Goal: Task Accomplishment & Management: Use online tool/utility

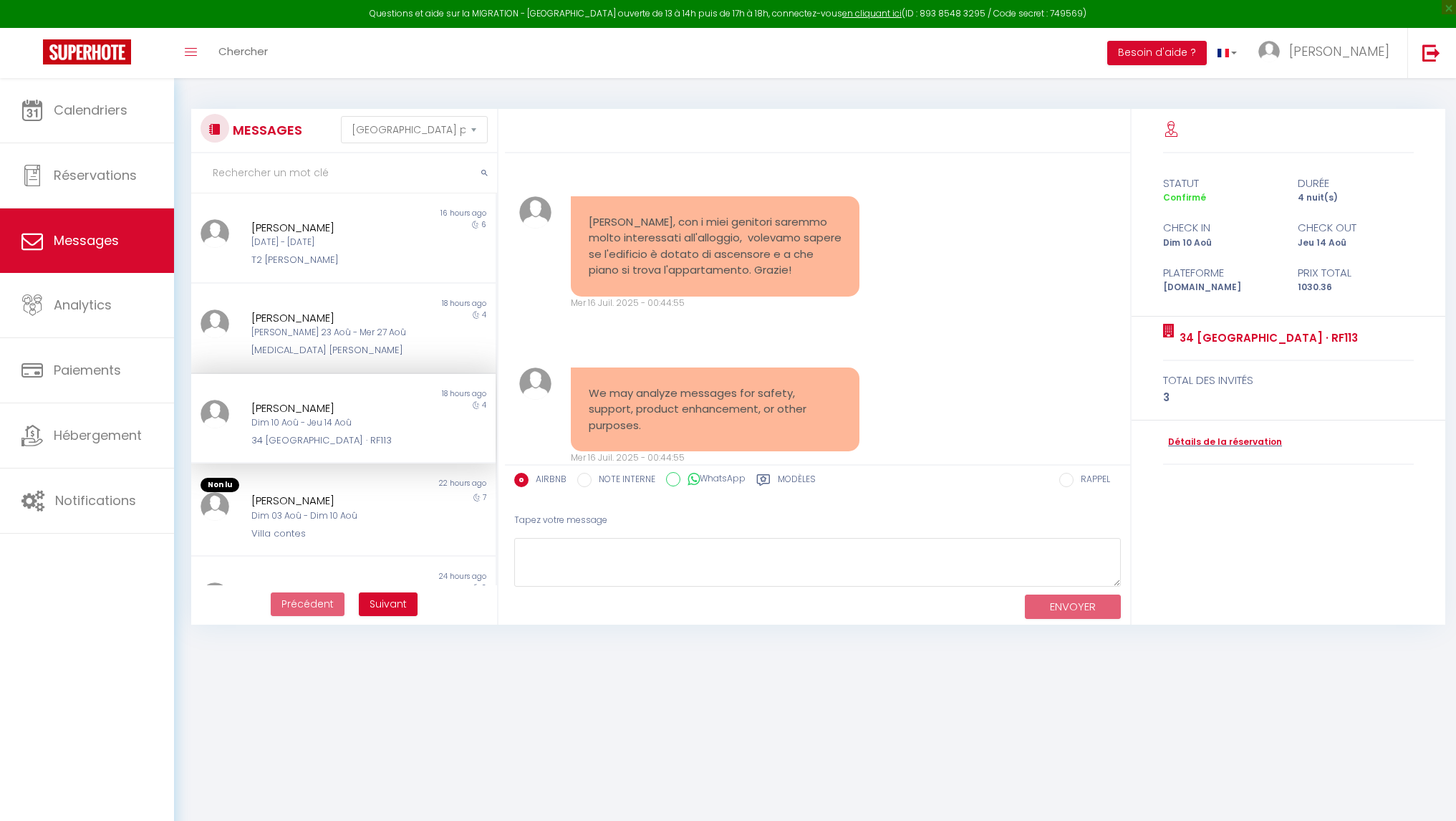
select select "message"
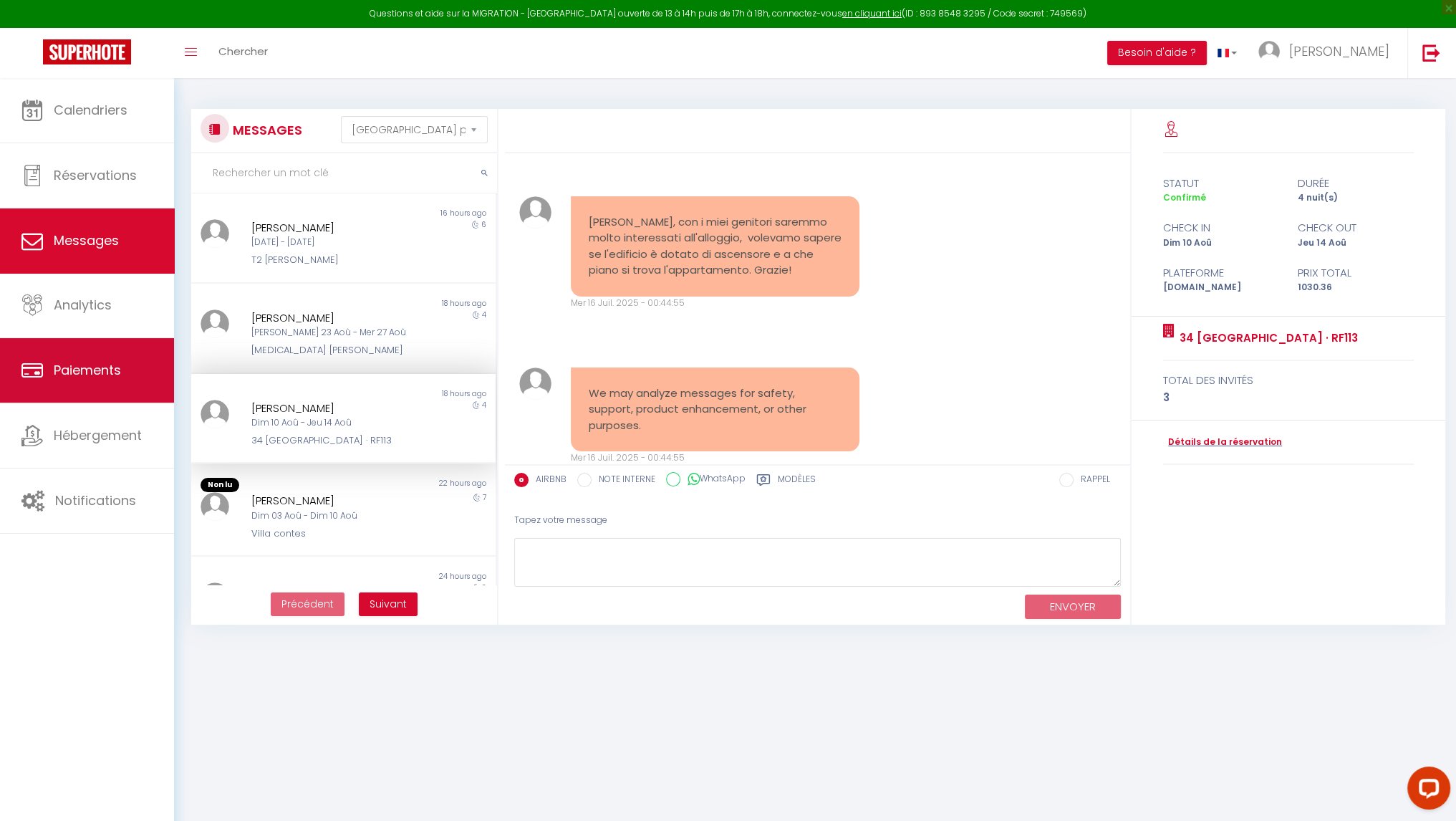
scroll to position [5583, 0]
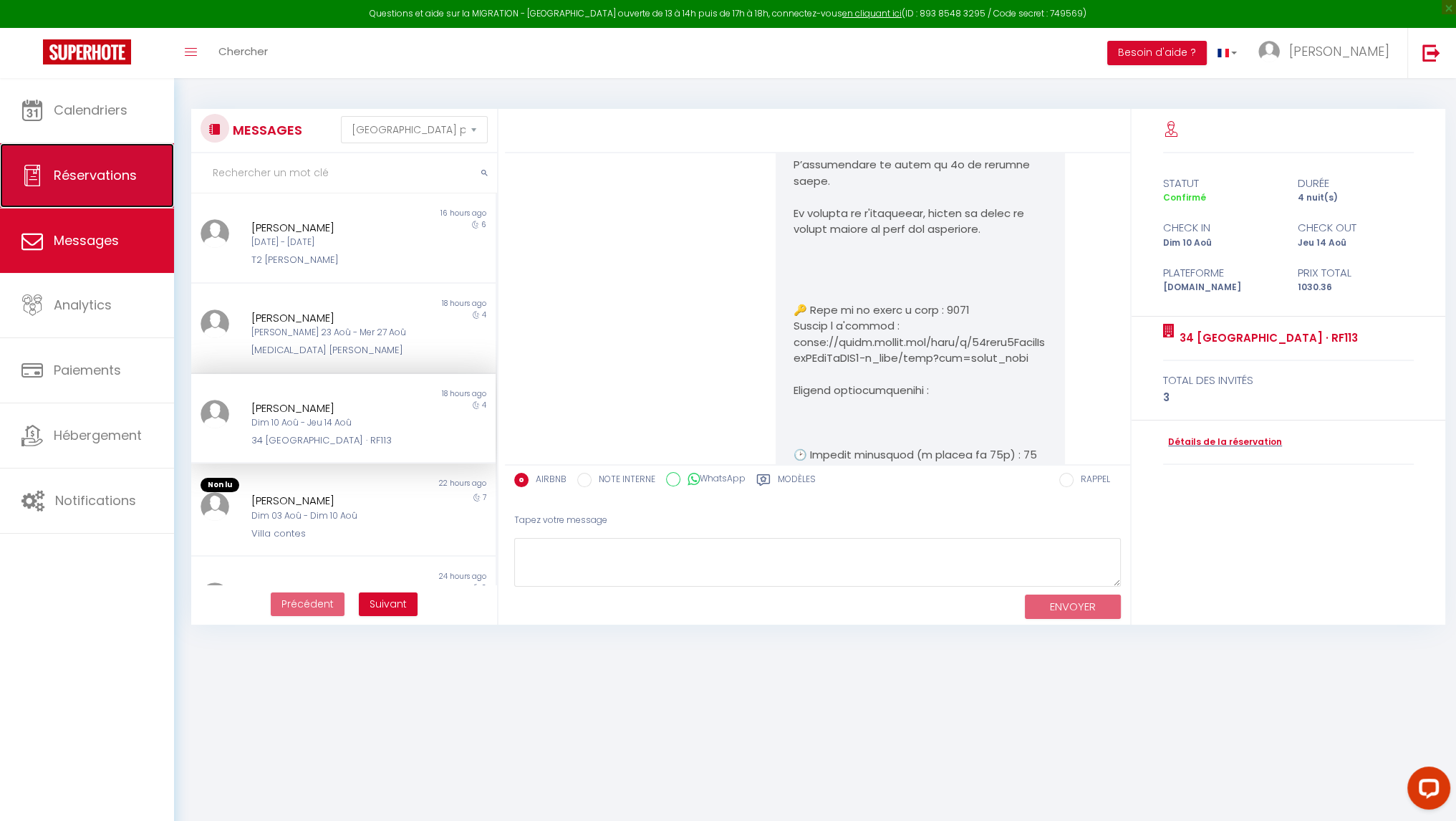
click at [80, 167] on span "Réservations" at bounding box center [95, 175] width 83 height 18
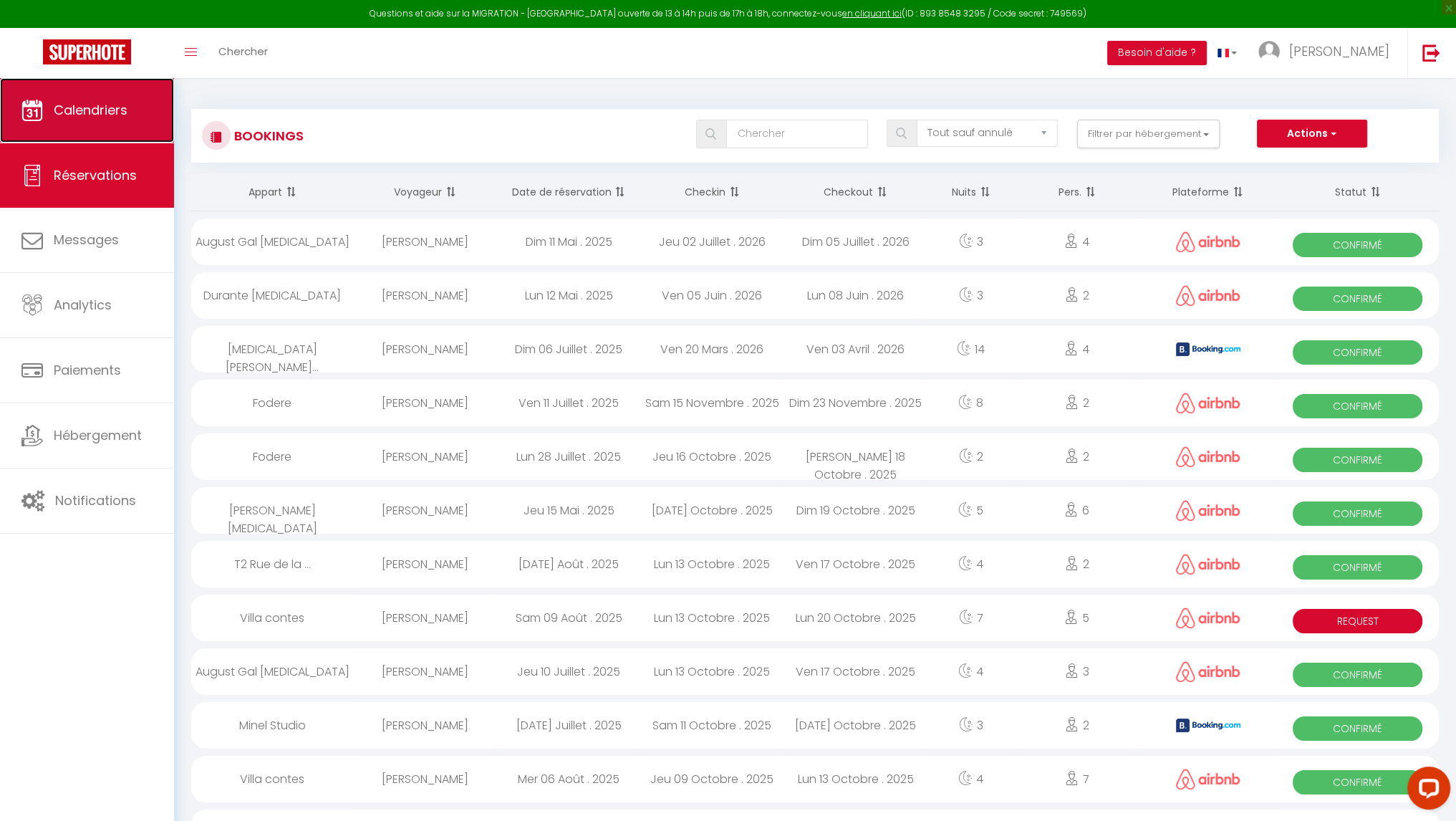
click at [97, 111] on span "Calendriers" at bounding box center [91, 109] width 73 height 18
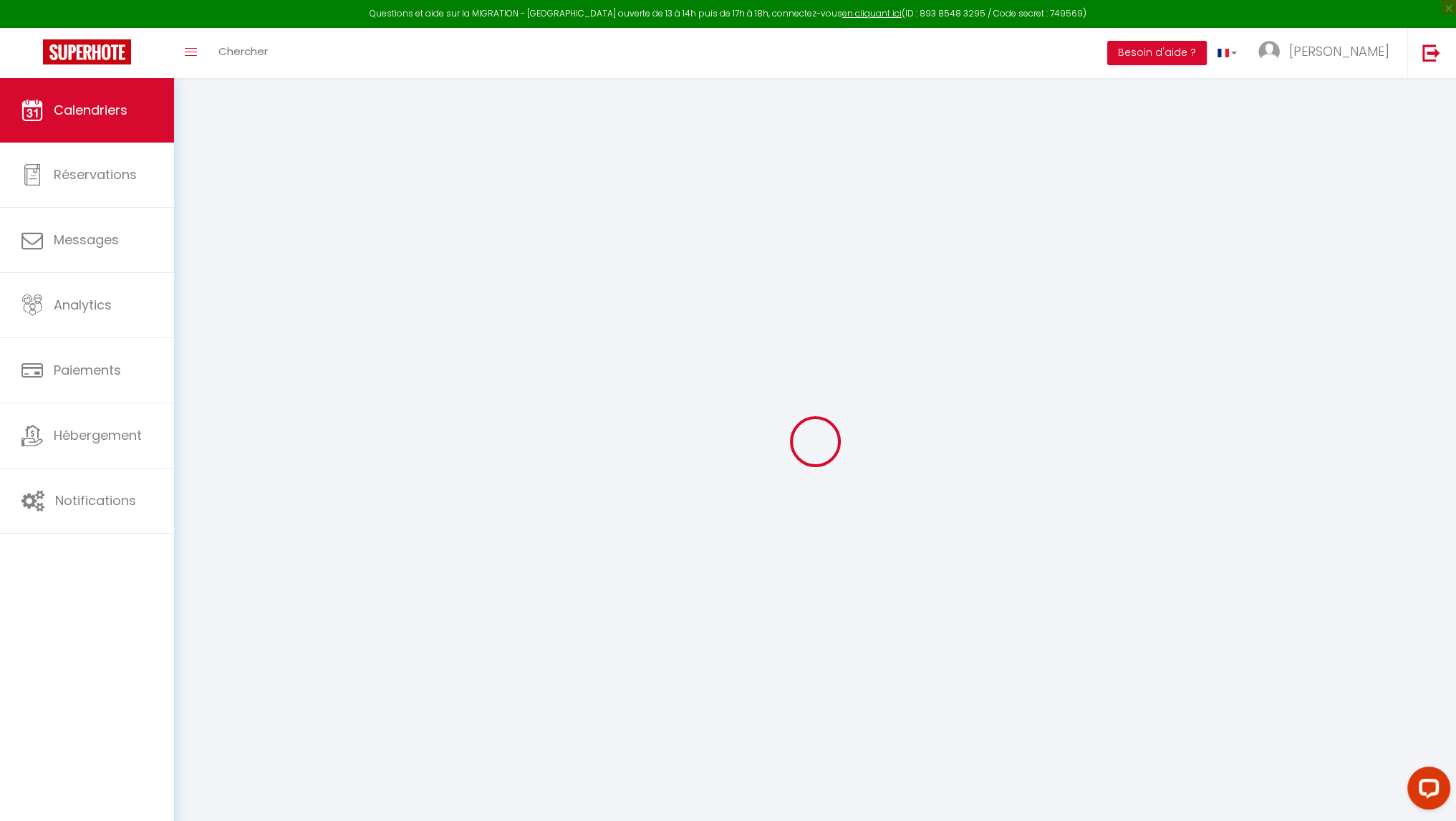
select select
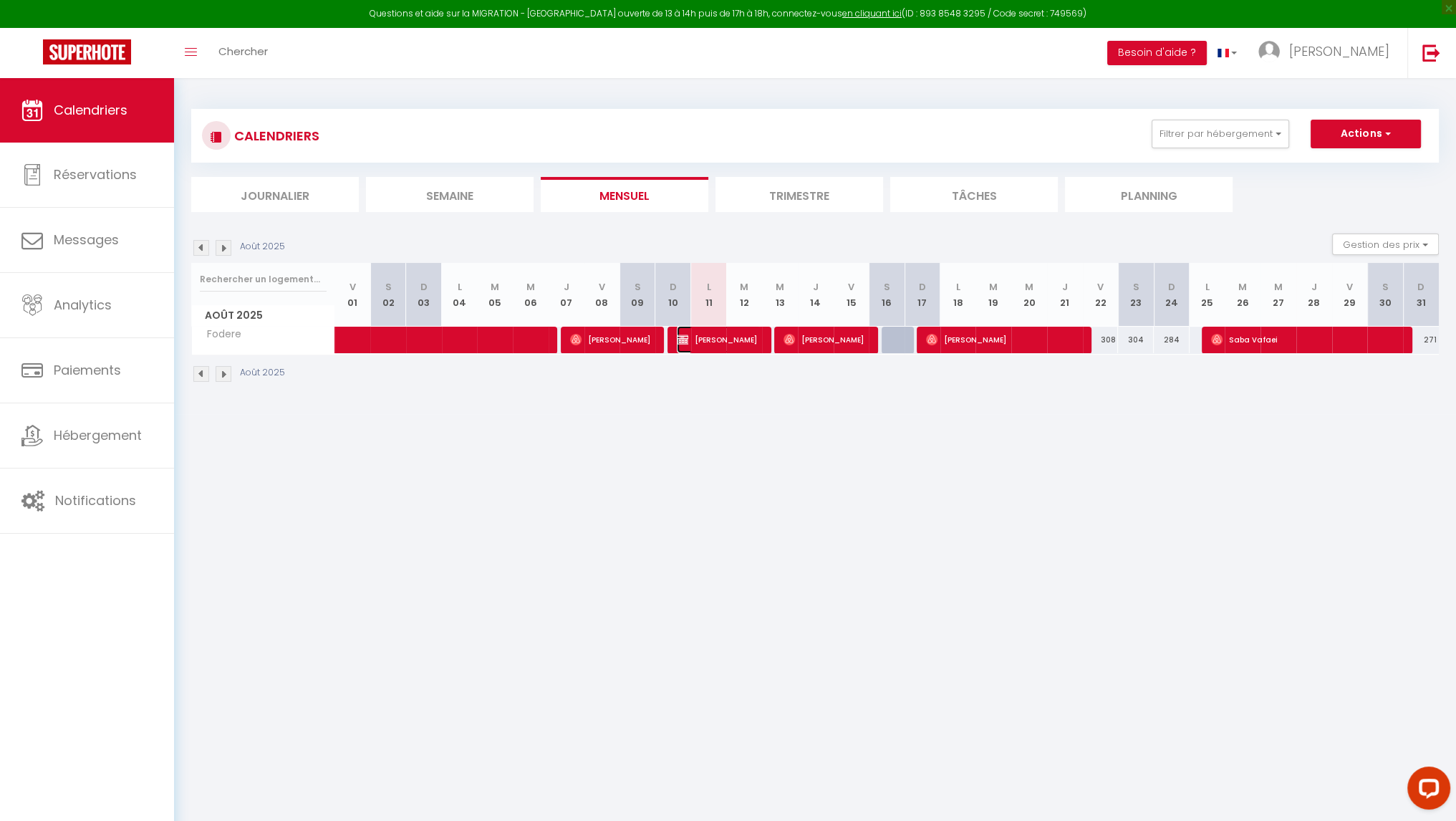
click at [691, 338] on span "[PERSON_NAME]" at bounding box center [719, 340] width 84 height 27
select select "OK"
select select "KO"
select select "1"
select select "0"
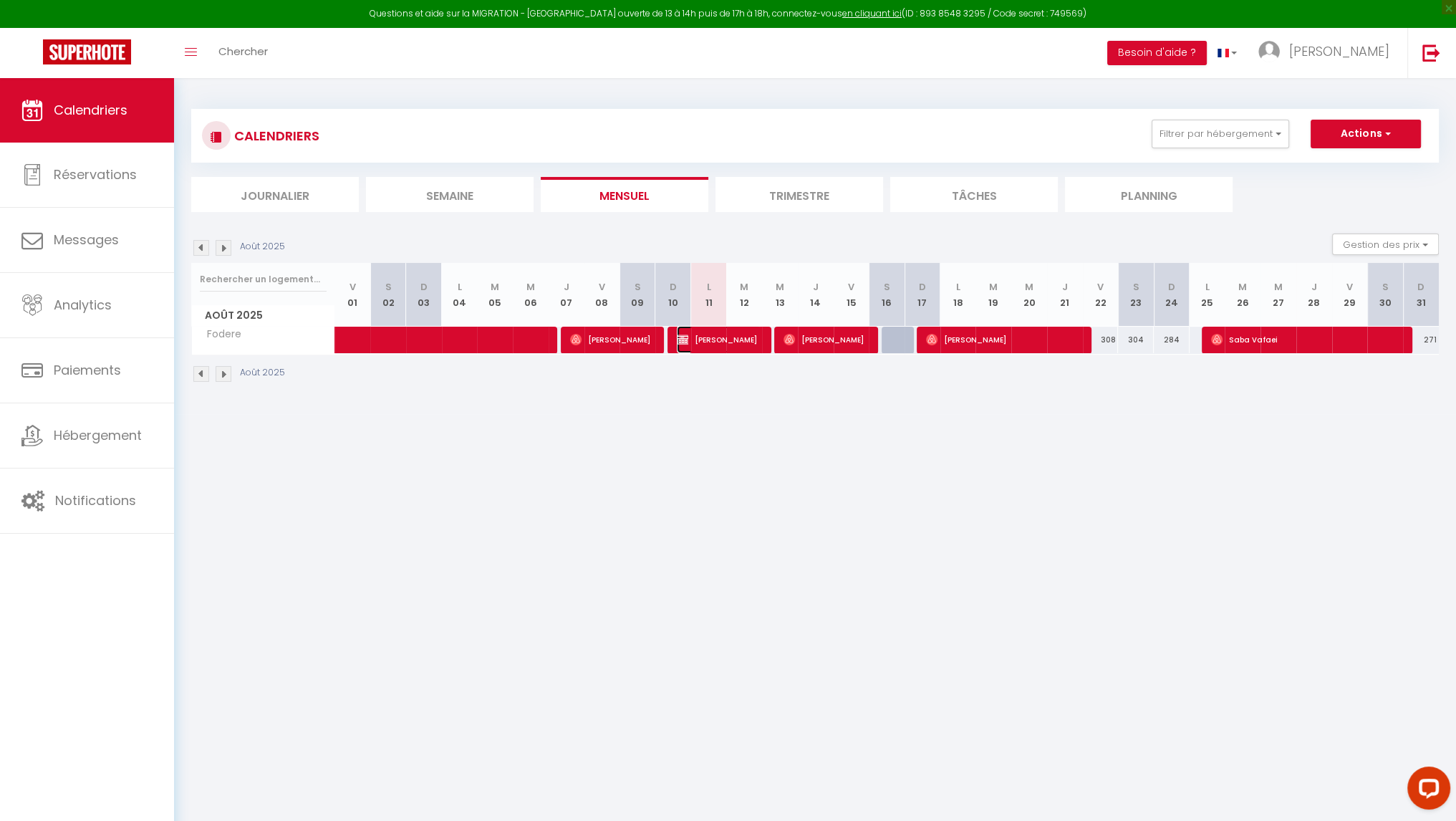
select select "1"
select select
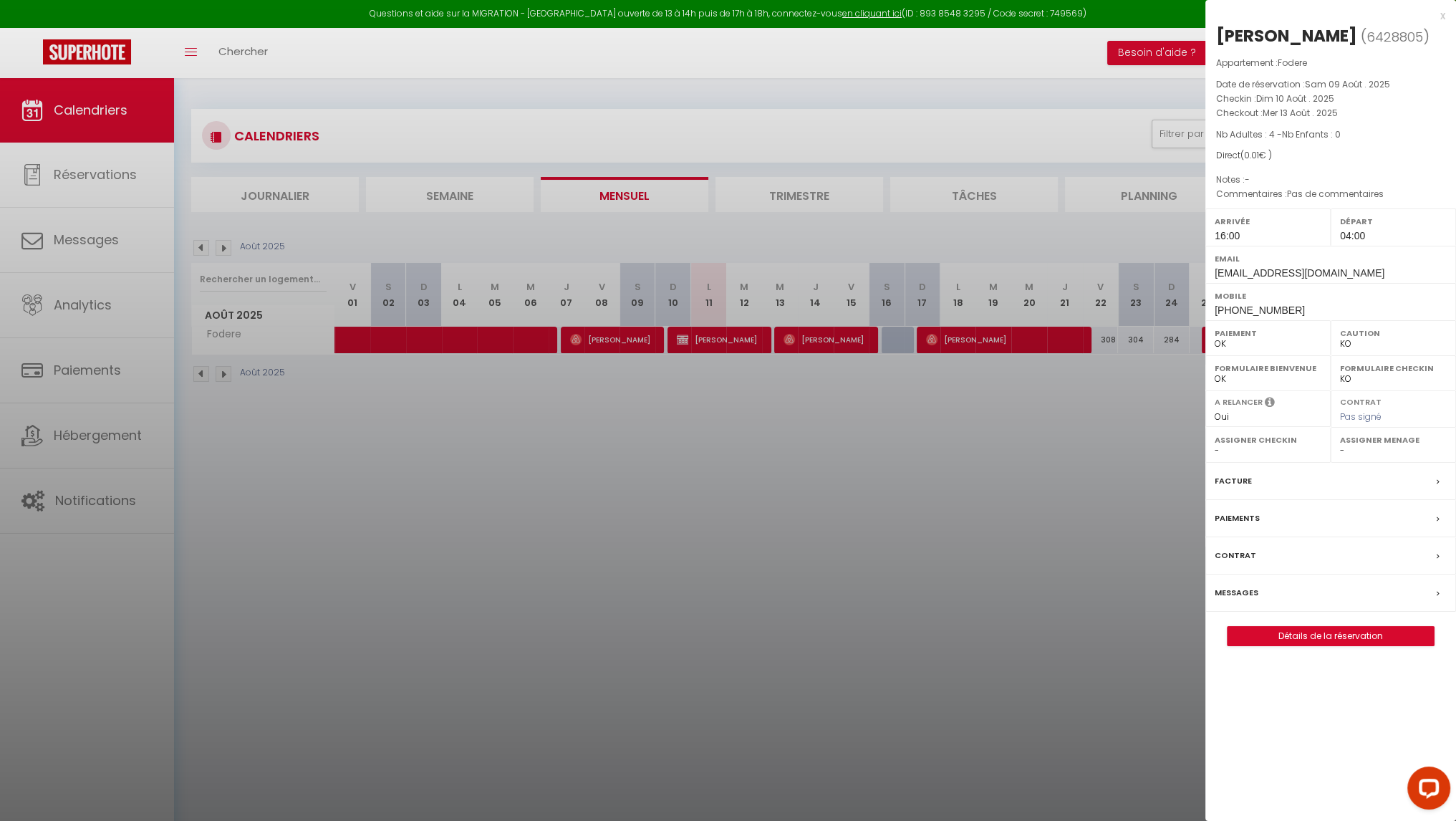
click at [1319, 32] on div "[PERSON_NAME]" at bounding box center [1286, 36] width 141 height 23
click at [1295, 107] on span "Mer 13 Août . 2025" at bounding box center [1301, 113] width 75 height 12
click at [1342, 87] on span "Sam 09 Août . 2025" at bounding box center [1348, 84] width 85 height 12
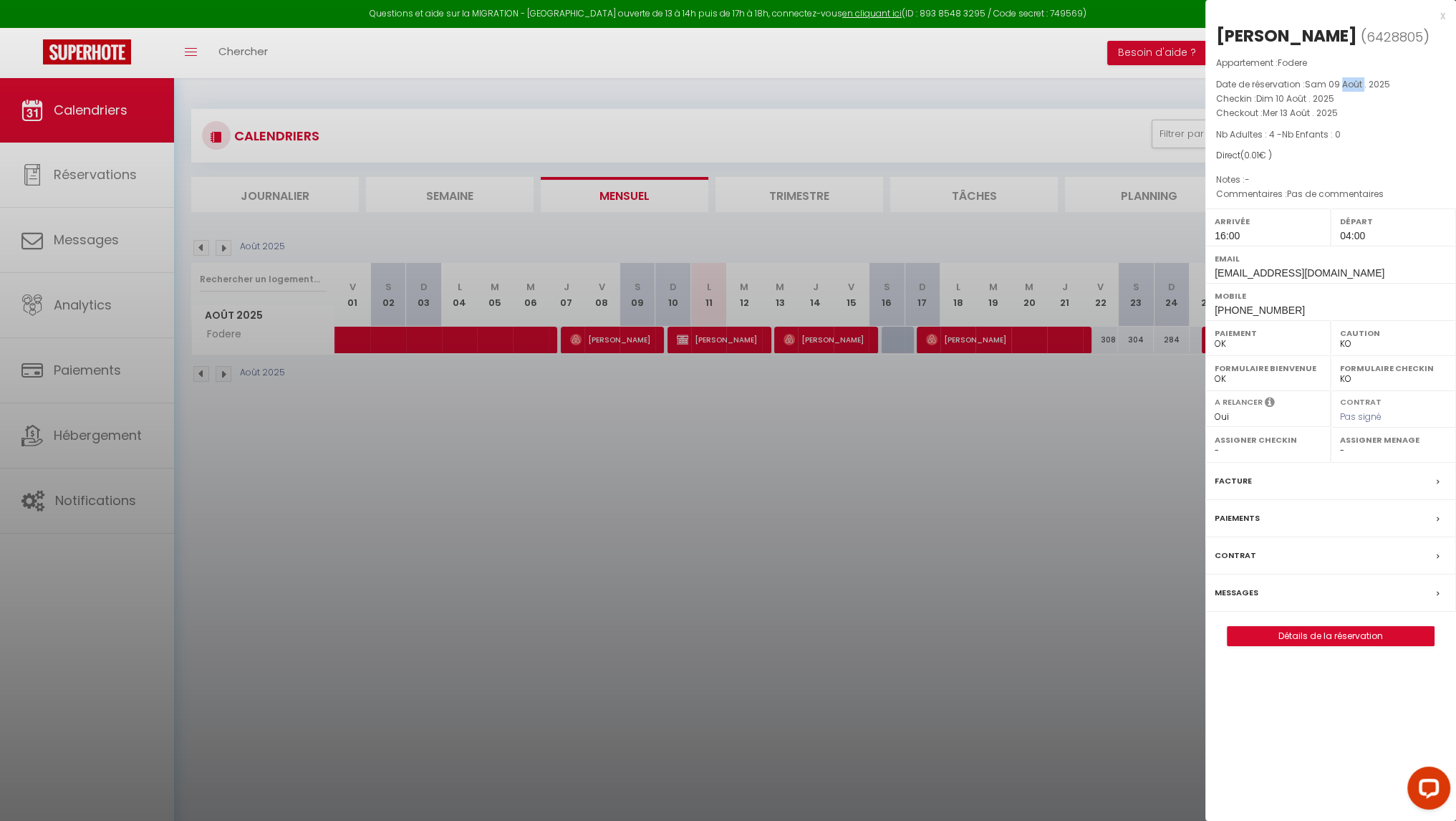
click at [1342, 87] on span "Sam 09 Août . 2025" at bounding box center [1348, 84] width 85 height 12
click at [1361, 87] on span "Sam 09 Août . 2025" at bounding box center [1348, 84] width 85 height 12
click at [1354, 86] on span "Sam 09 Août . 2025" at bounding box center [1348, 84] width 85 height 12
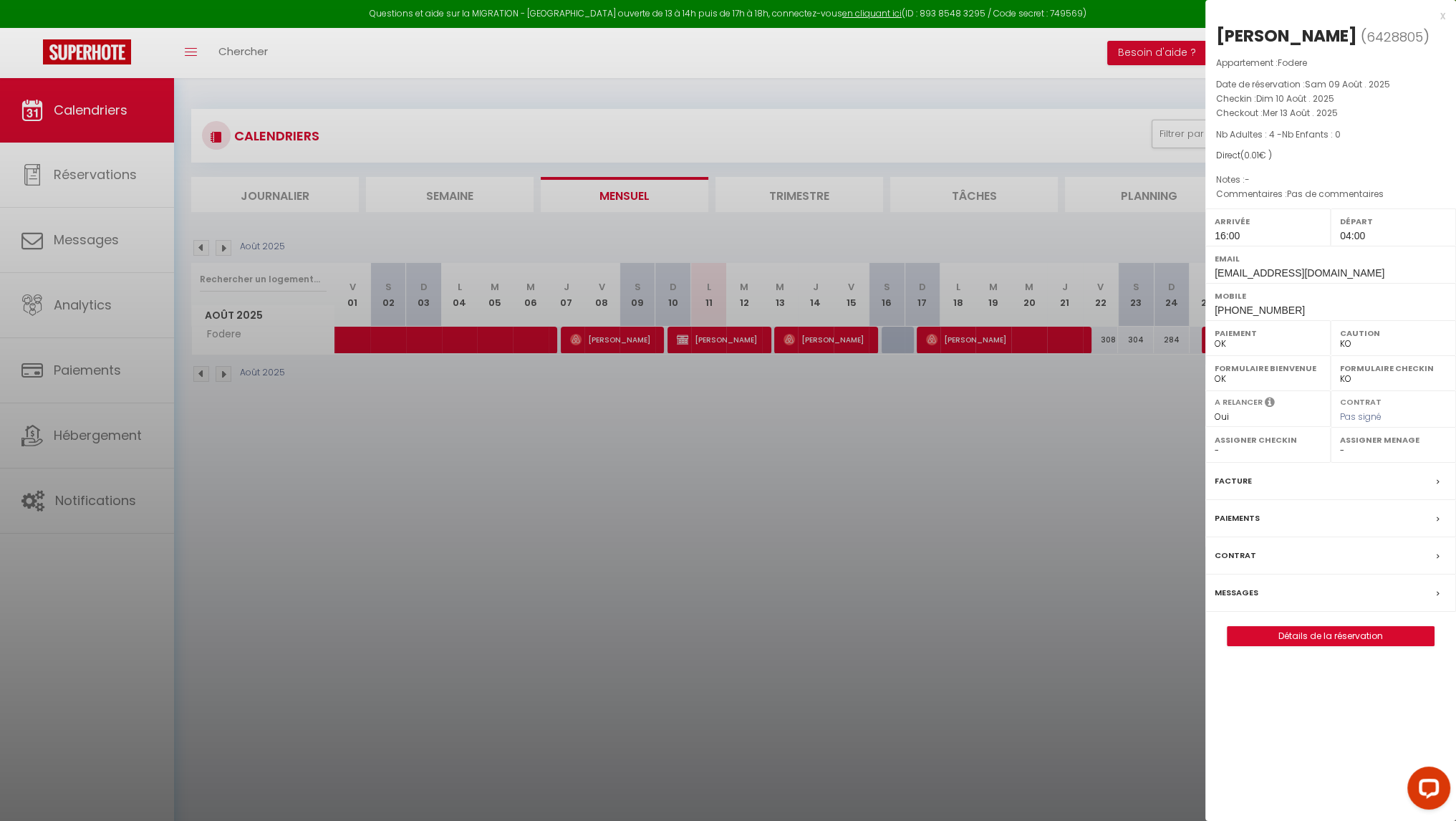
click at [1381, 86] on span "Sam 09 Août . 2025" at bounding box center [1348, 84] width 85 height 12
click at [1340, 85] on span "Sam 09 Août . 2025" at bounding box center [1348, 84] width 85 height 12
click at [1356, 85] on span "Sam 09 Août . 2025" at bounding box center [1348, 84] width 85 height 12
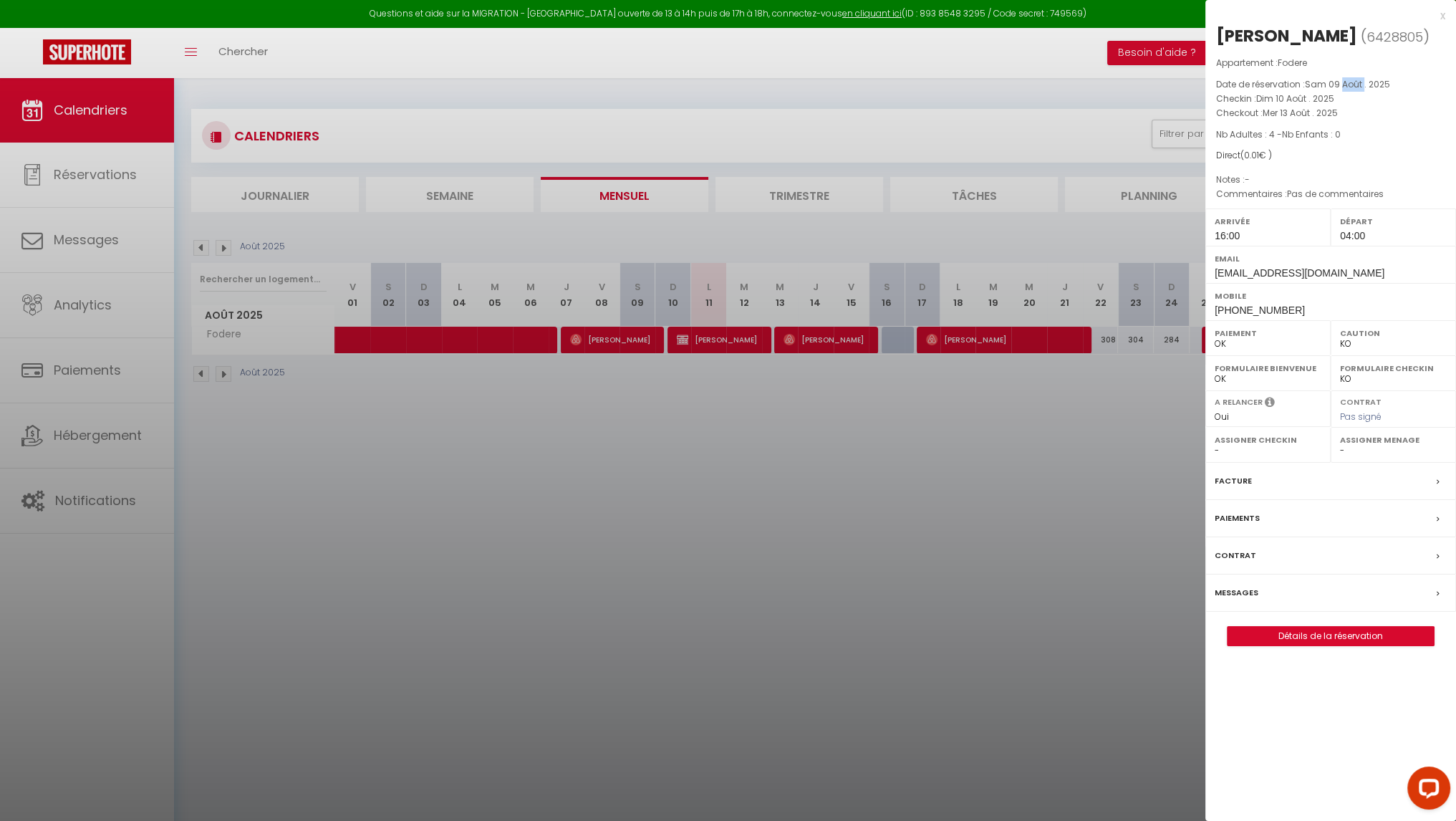
click at [1356, 85] on span "Sam 09 Août . 2025" at bounding box center [1348, 84] width 85 height 12
click at [1353, 85] on span "Sam 09 Août . 2025" at bounding box center [1348, 84] width 85 height 12
click at [1321, 82] on span "Sam 09 Août . 2025" at bounding box center [1348, 84] width 85 height 12
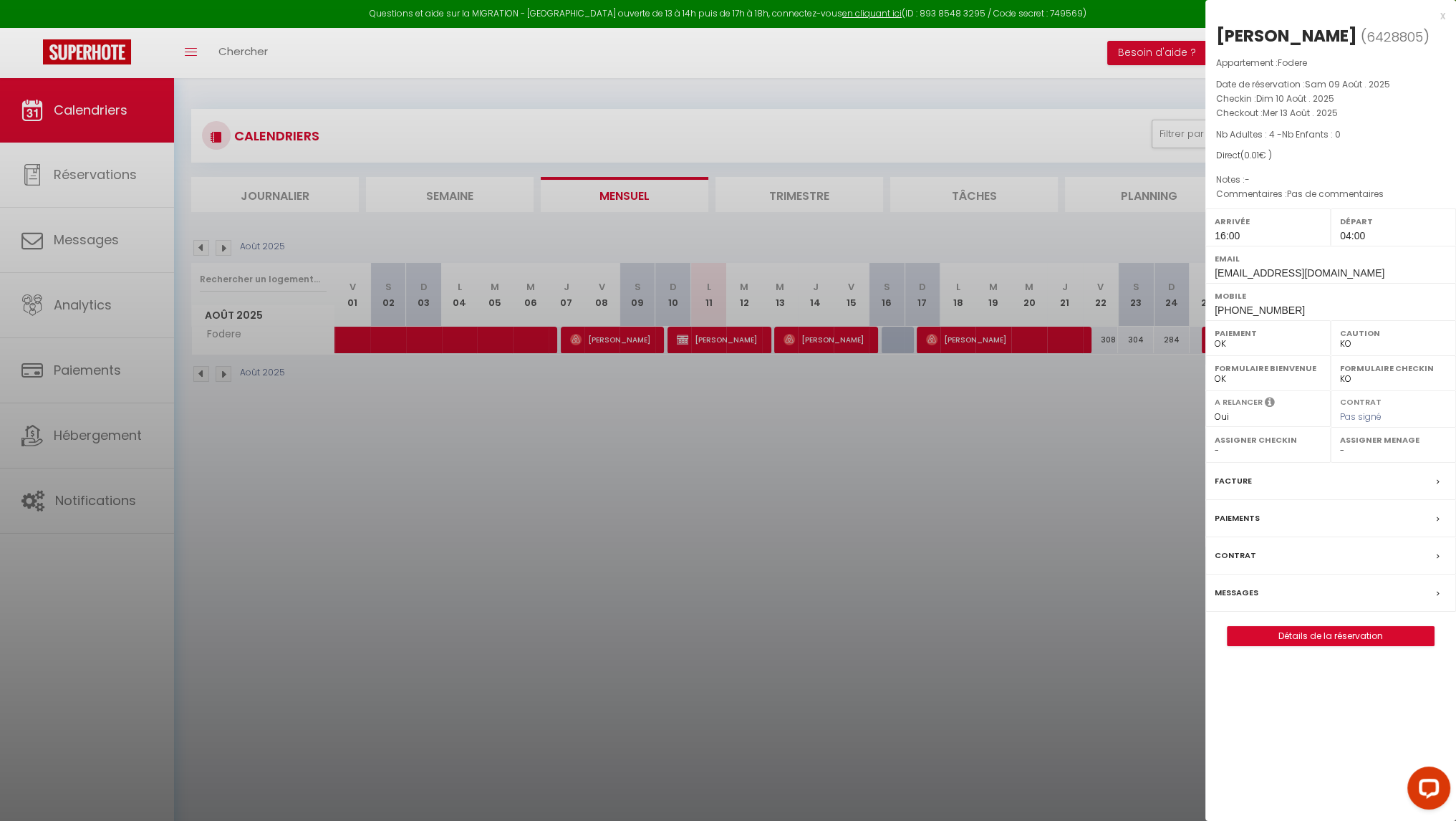
click at [1057, 442] on div at bounding box center [728, 410] width 1456 height 821
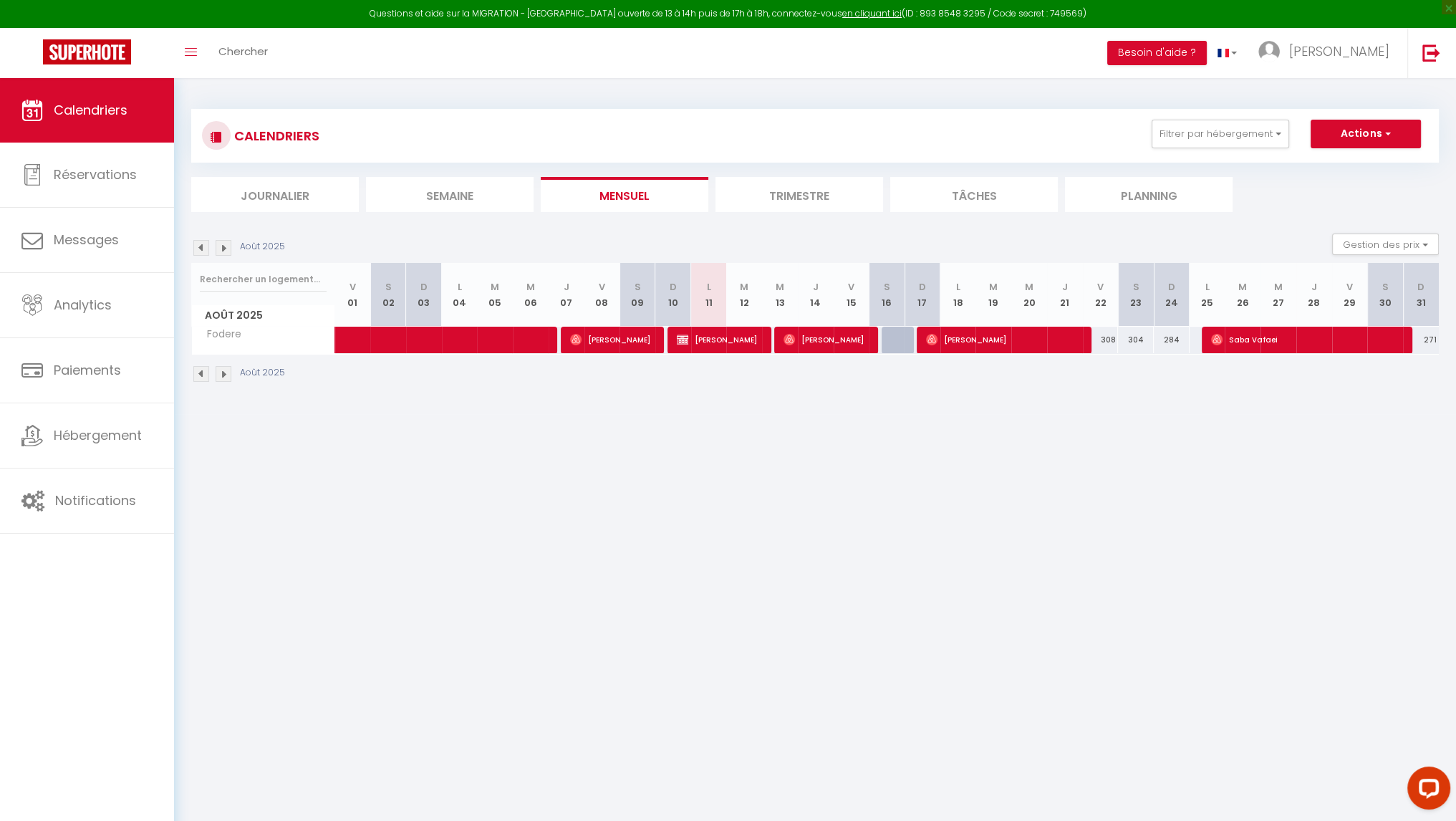
click at [1221, 149] on div "CALENDRIERS Filtrer par hébergement Azur Livings Durante [MEDICAL_DATA] 4 Smole…" at bounding box center [816, 136] width 1226 height 32
click at [1237, 136] on button "Filtrer par hébergement" at bounding box center [1220, 134] width 137 height 29
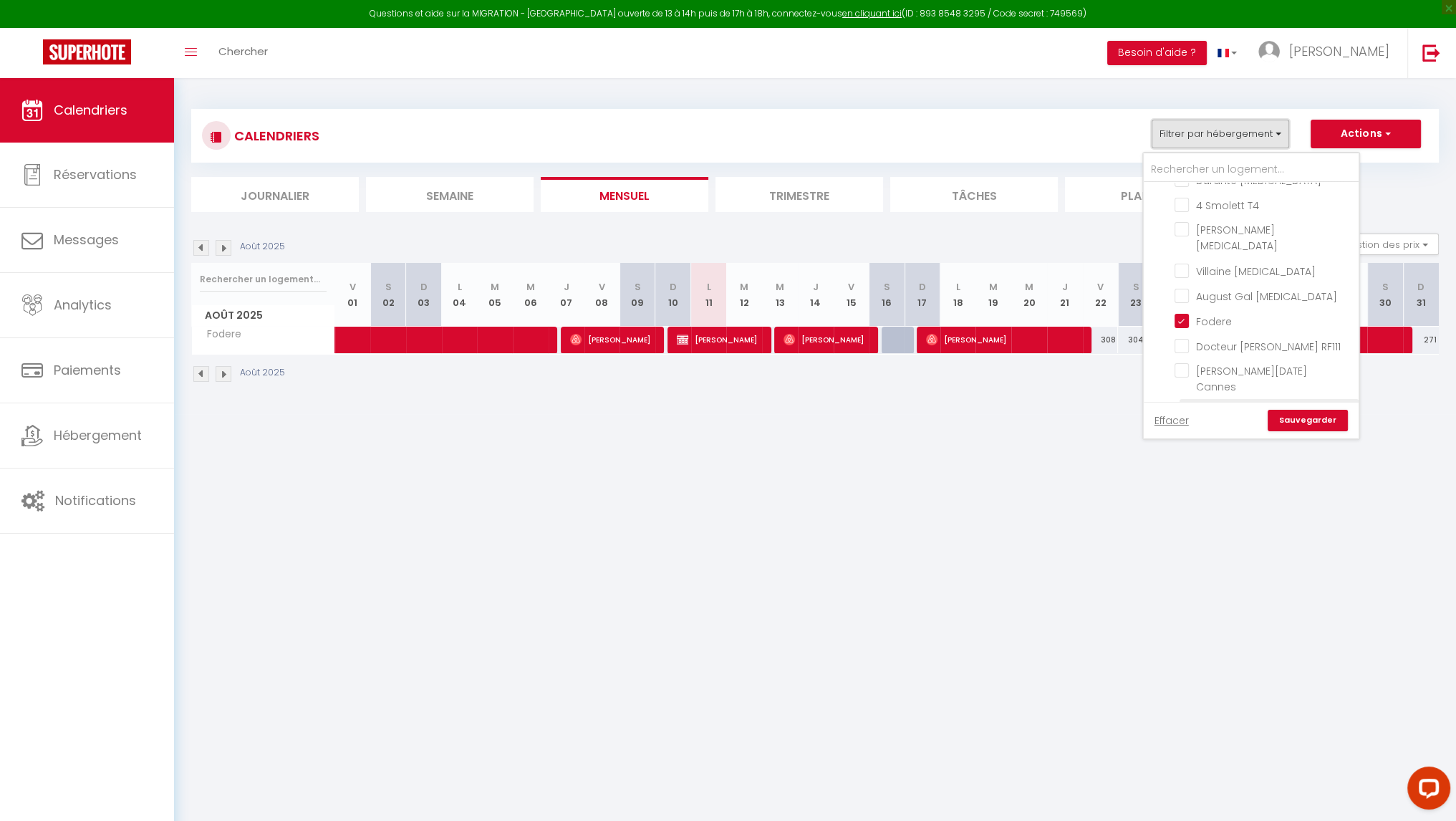
scroll to position [72, 0]
click at [1186, 280] on input "Fodere" at bounding box center [1264, 287] width 179 height 15
checkbox input "false"
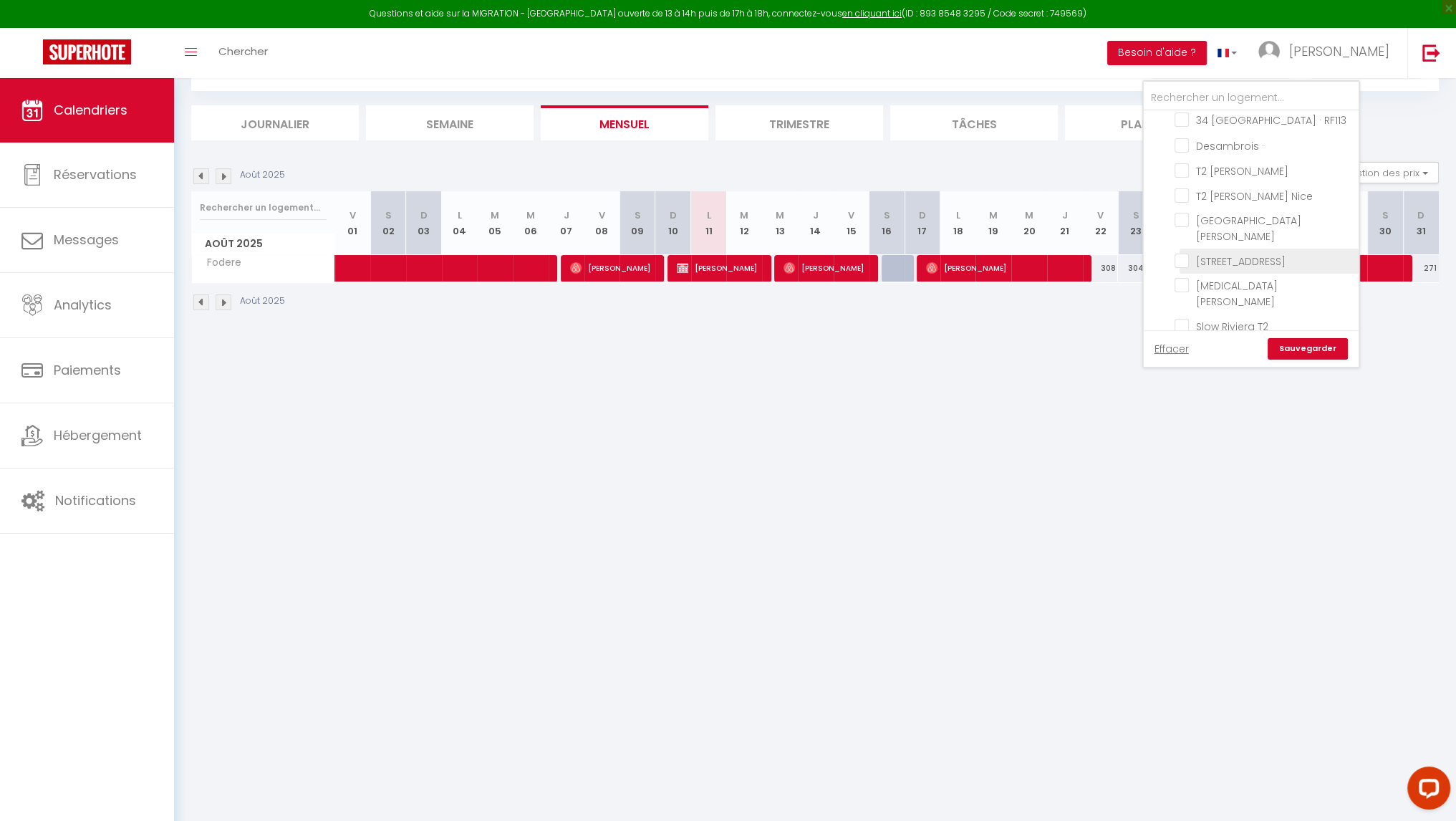
scroll to position [286, 0]
click at [1245, 210] on label "[GEOGRAPHIC_DATA][PERSON_NAME]" at bounding box center [1269, 226] width 161 height 32
click at [1245, 210] on input "[GEOGRAPHIC_DATA][PERSON_NAME]" at bounding box center [1264, 217] width 179 height 15
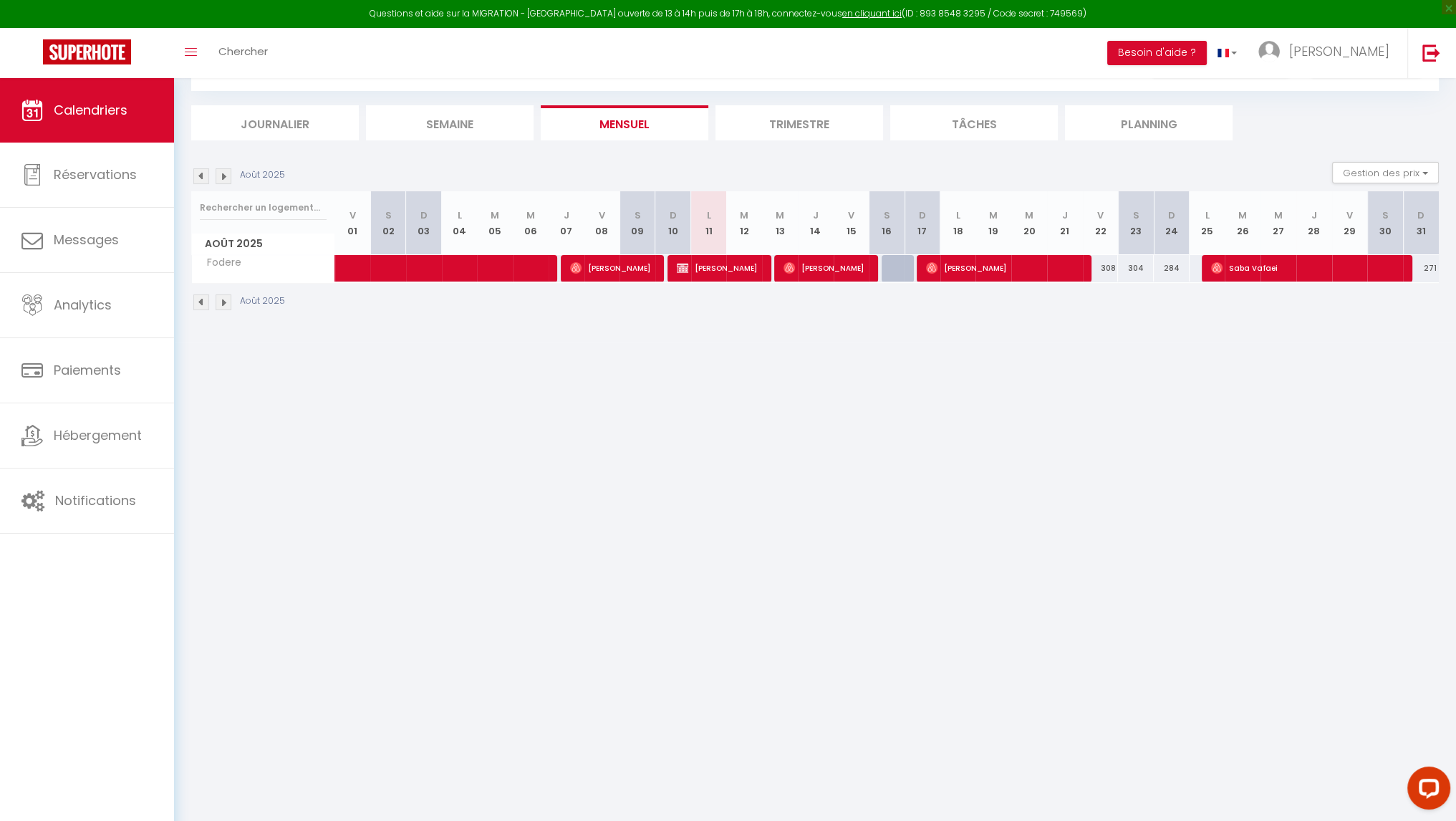
scroll to position [0, 0]
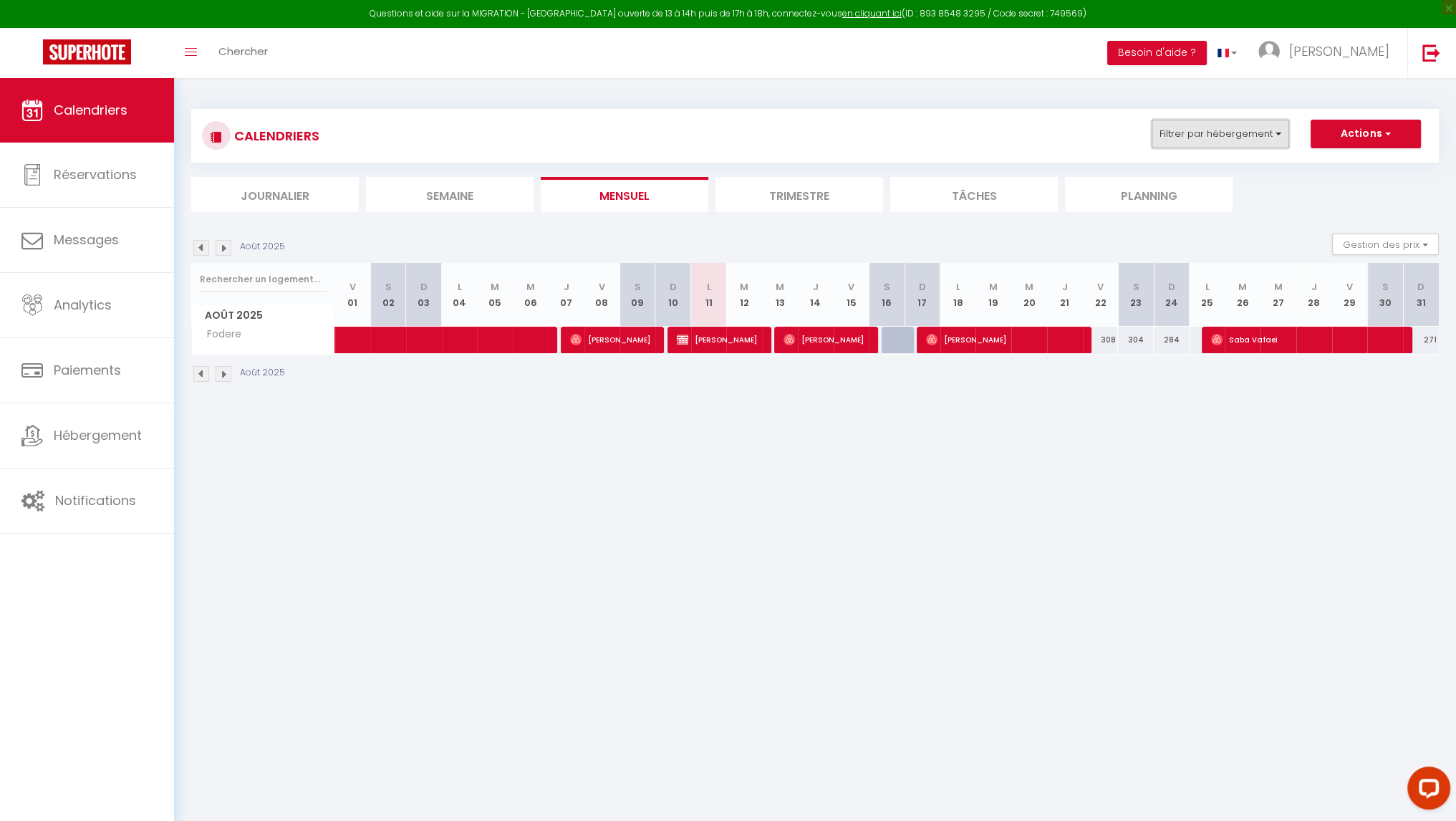
click at [1254, 134] on button "Filtrer par hébergement" at bounding box center [1220, 134] width 137 height 29
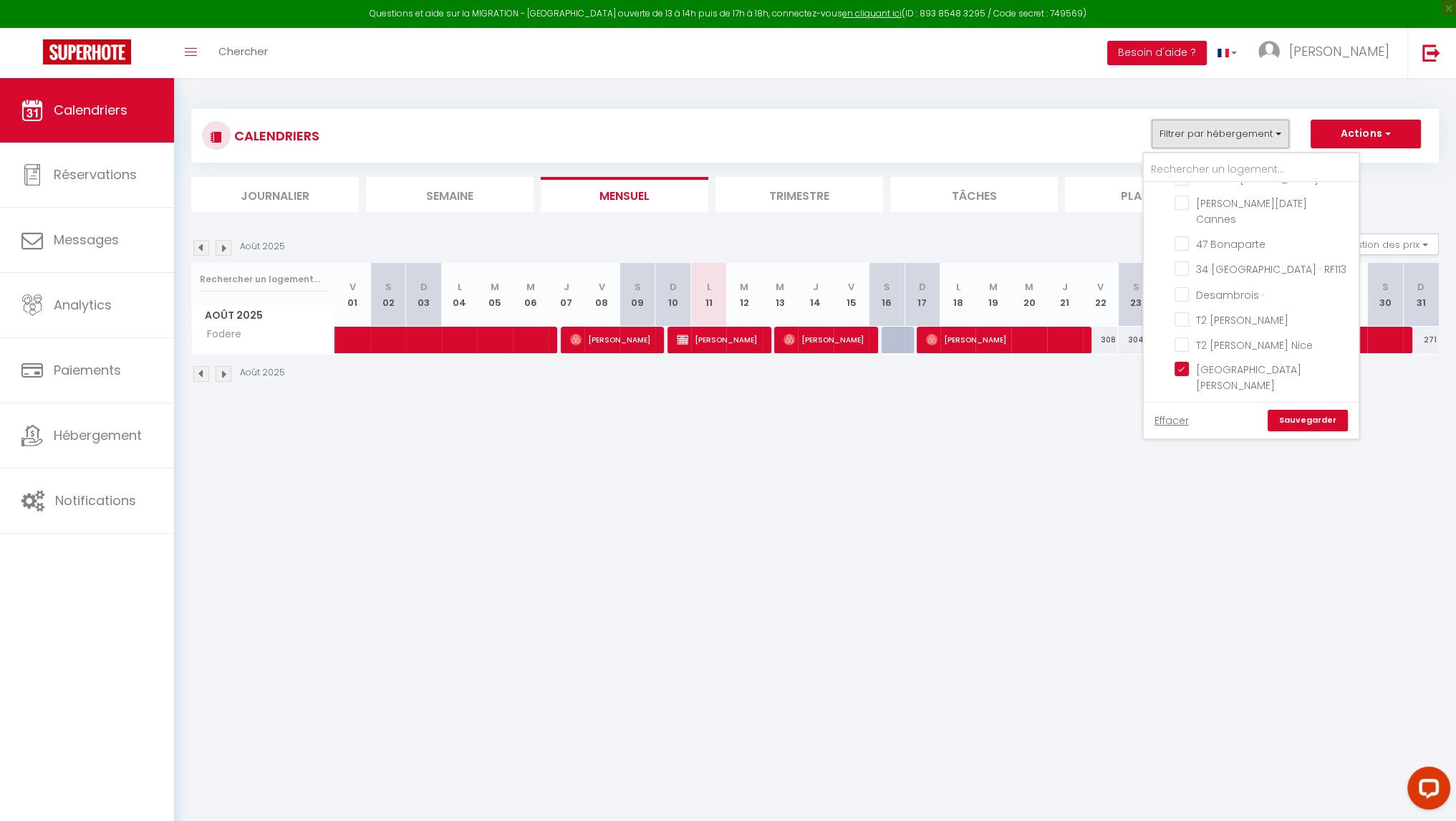
scroll to position [286, 0]
click at [1297, 422] on link "Sauvegarder" at bounding box center [1307, 420] width 80 height 21
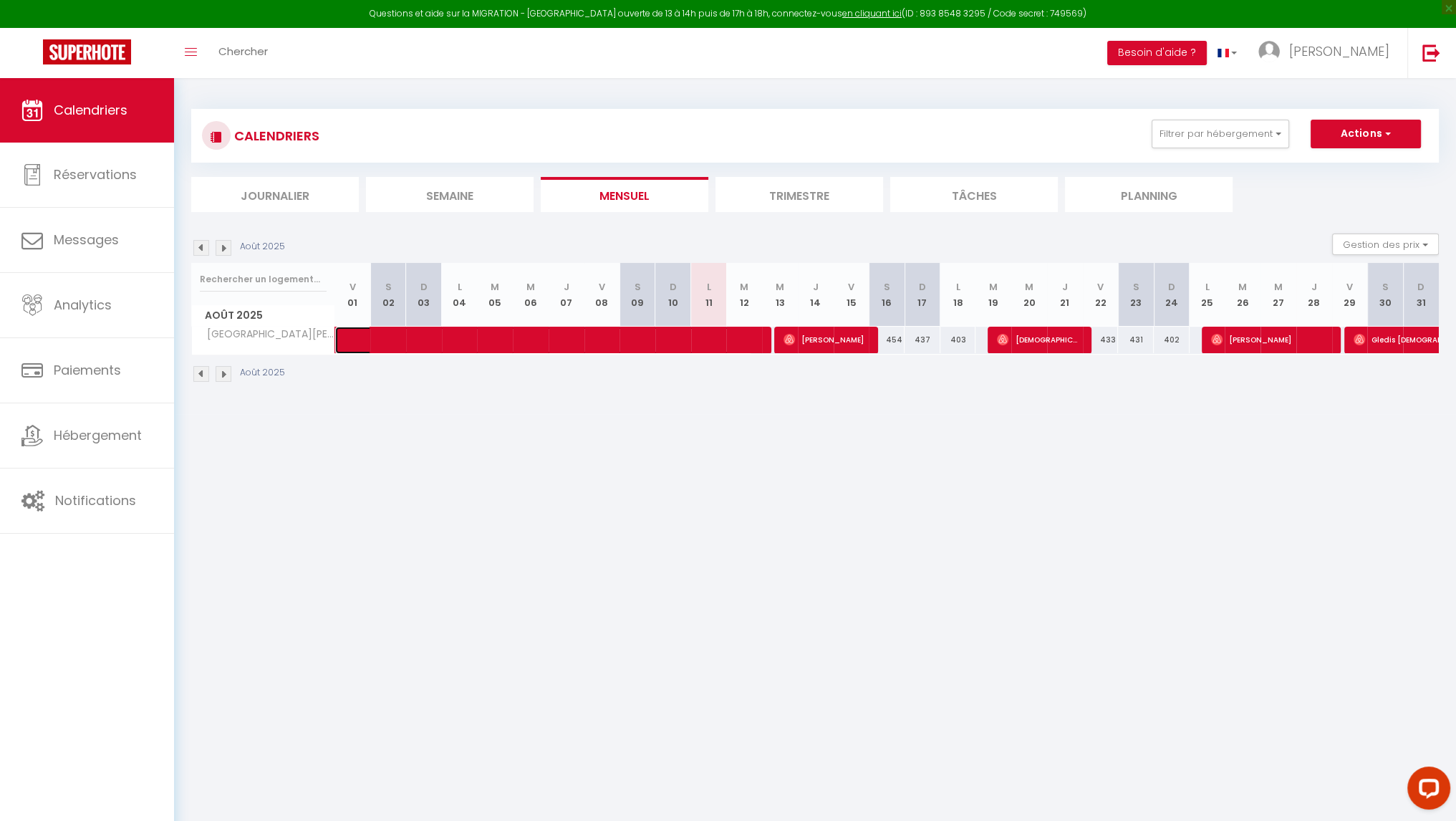
click at [697, 342] on span at bounding box center [554, 340] width 395 height 27
select select "OK"
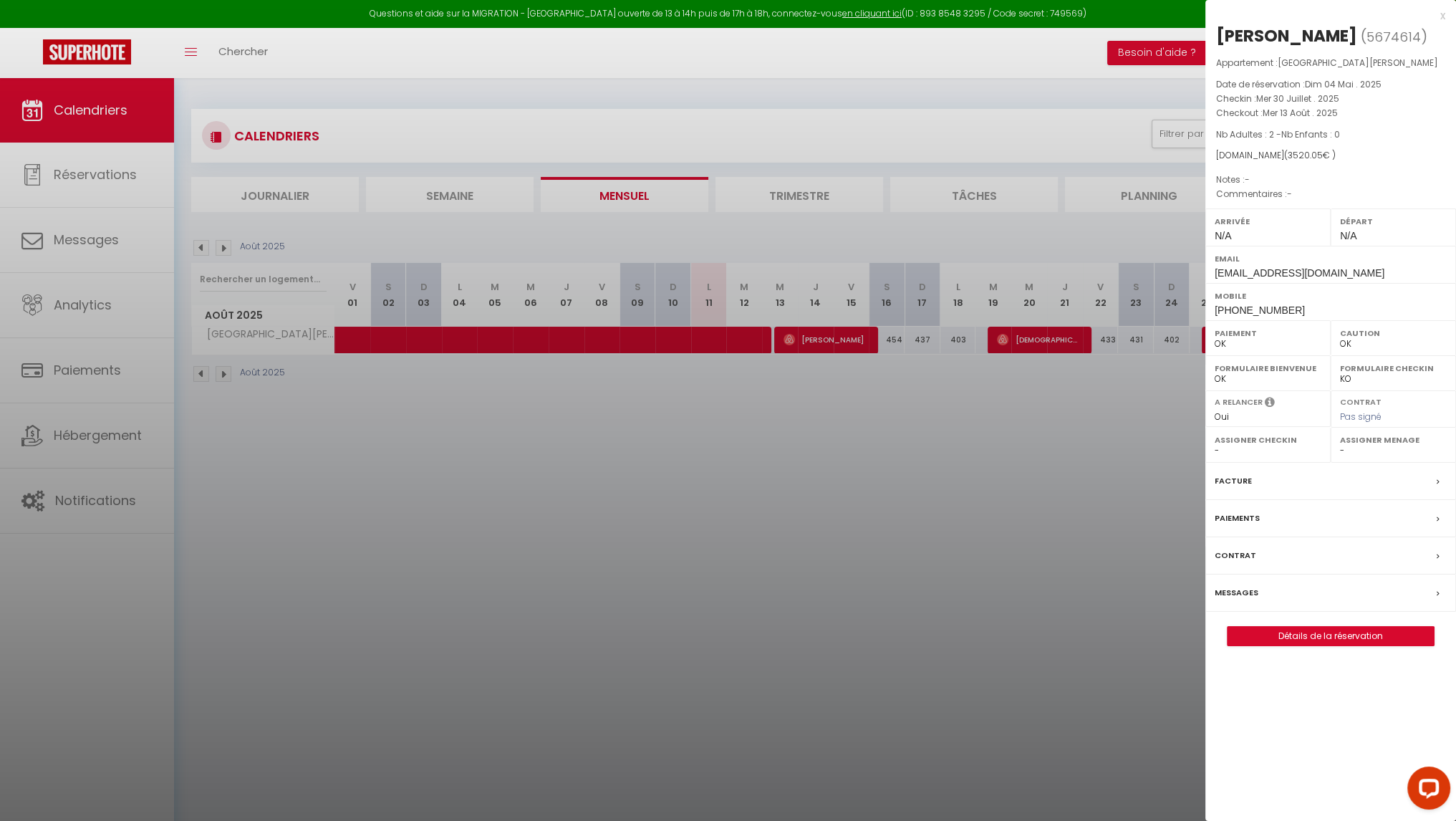
click at [1383, 29] on span "5674614" at bounding box center [1394, 37] width 55 height 18
copy span "5674614"
click at [75, 507] on div at bounding box center [728, 410] width 1456 height 821
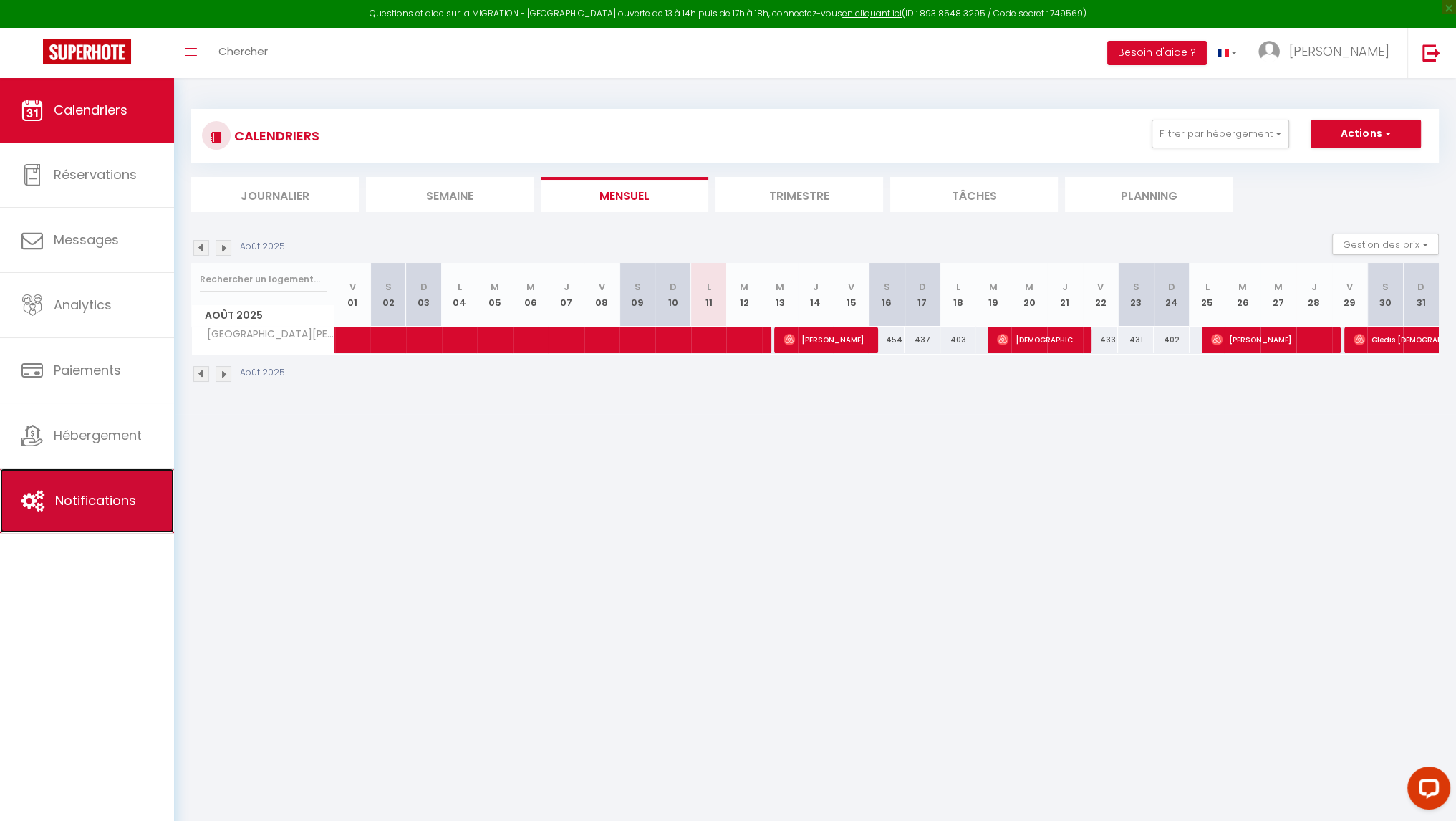
click at [85, 496] on span "Notifications" at bounding box center [96, 500] width 81 height 18
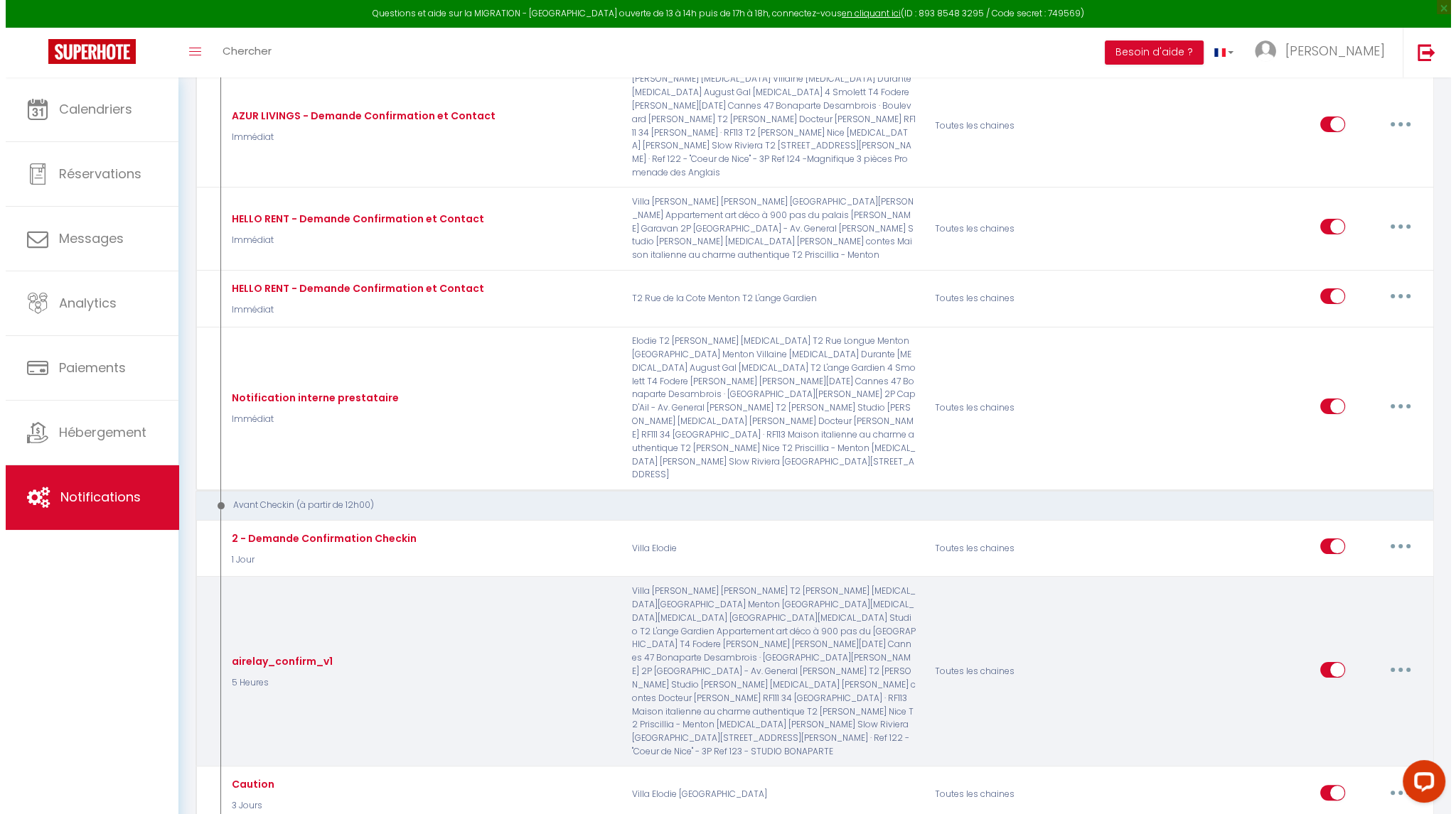
scroll to position [213, 0]
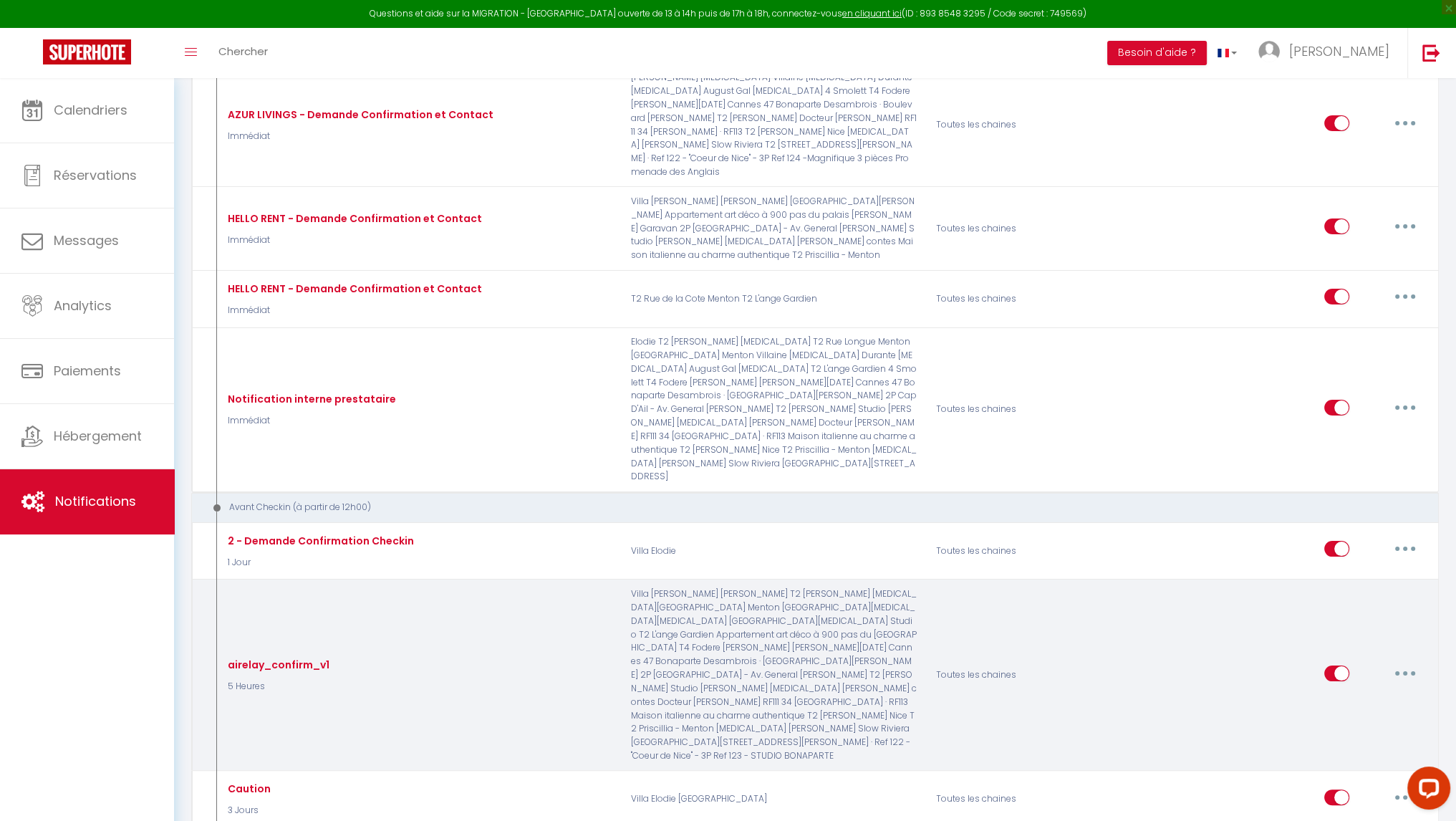
click at [1406, 671] on icon "button" at bounding box center [1405, 673] width 4 height 4
click at [1366, 745] on link "Tester" at bounding box center [1368, 757] width 106 height 25
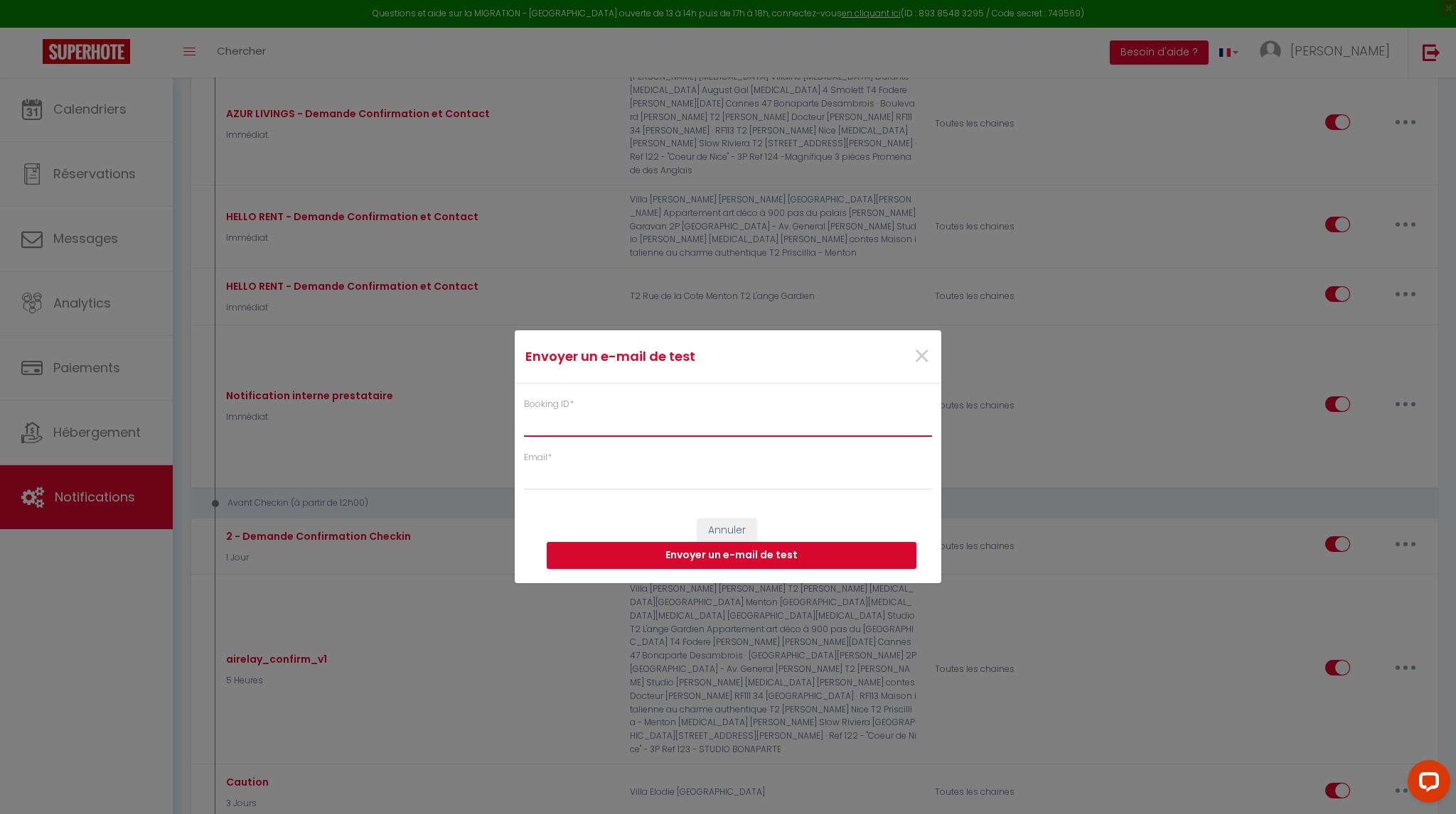
click at [668, 429] on input "Booking ID *" at bounding box center [727, 424] width 408 height 25
paste input "5674614"
type input "5674614"
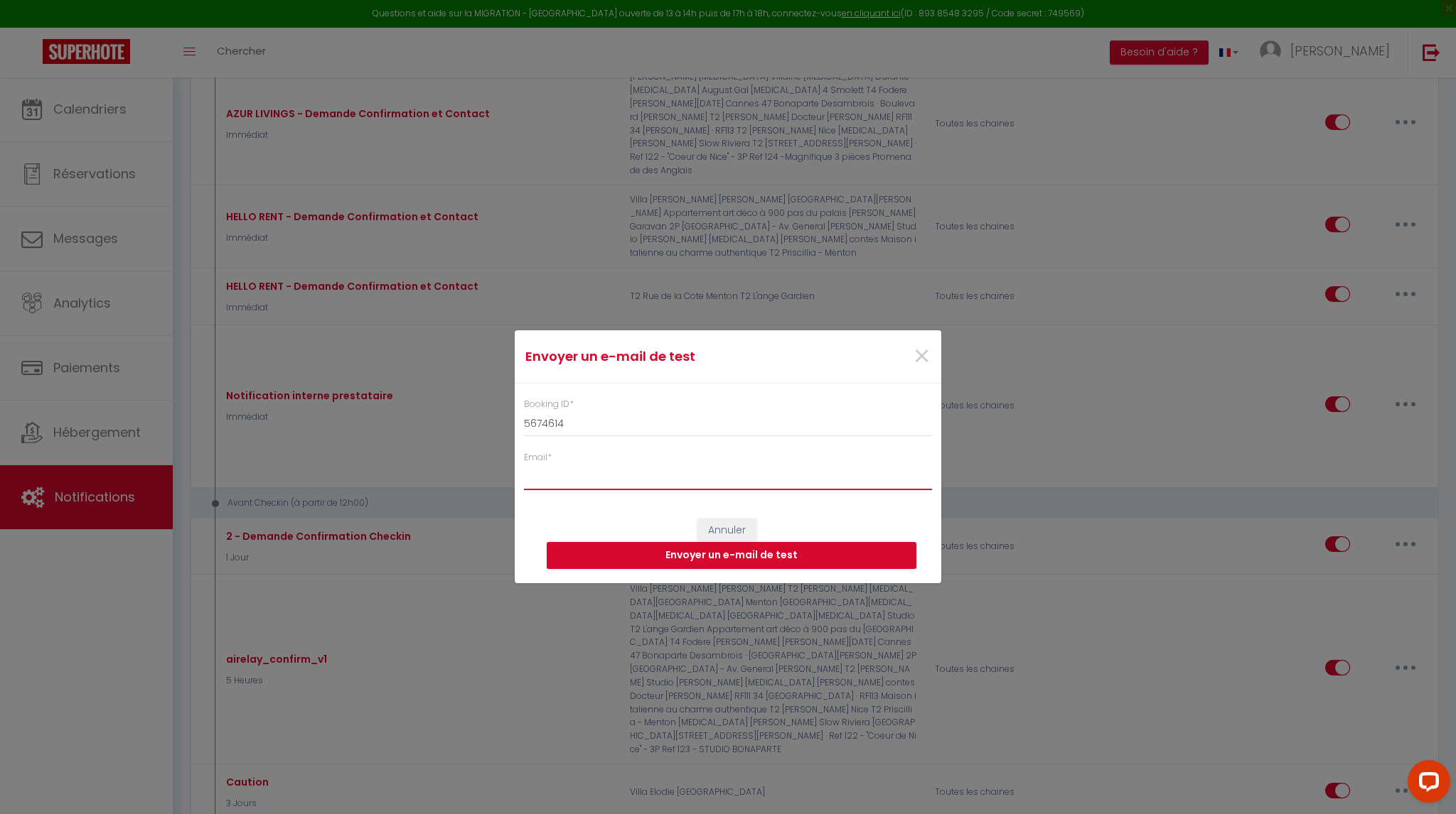
drag, startPoint x: 584, startPoint y: 484, endPoint x: 590, endPoint y: 473, distance: 12.5
click at [584, 484] on input "Email *" at bounding box center [727, 478] width 408 height 25
type input "m"
type input "[EMAIL_ADDRESS][DOMAIN_NAME]"
drag, startPoint x: 809, startPoint y: 44, endPoint x: 880, endPoint y: 66, distance: 74.3
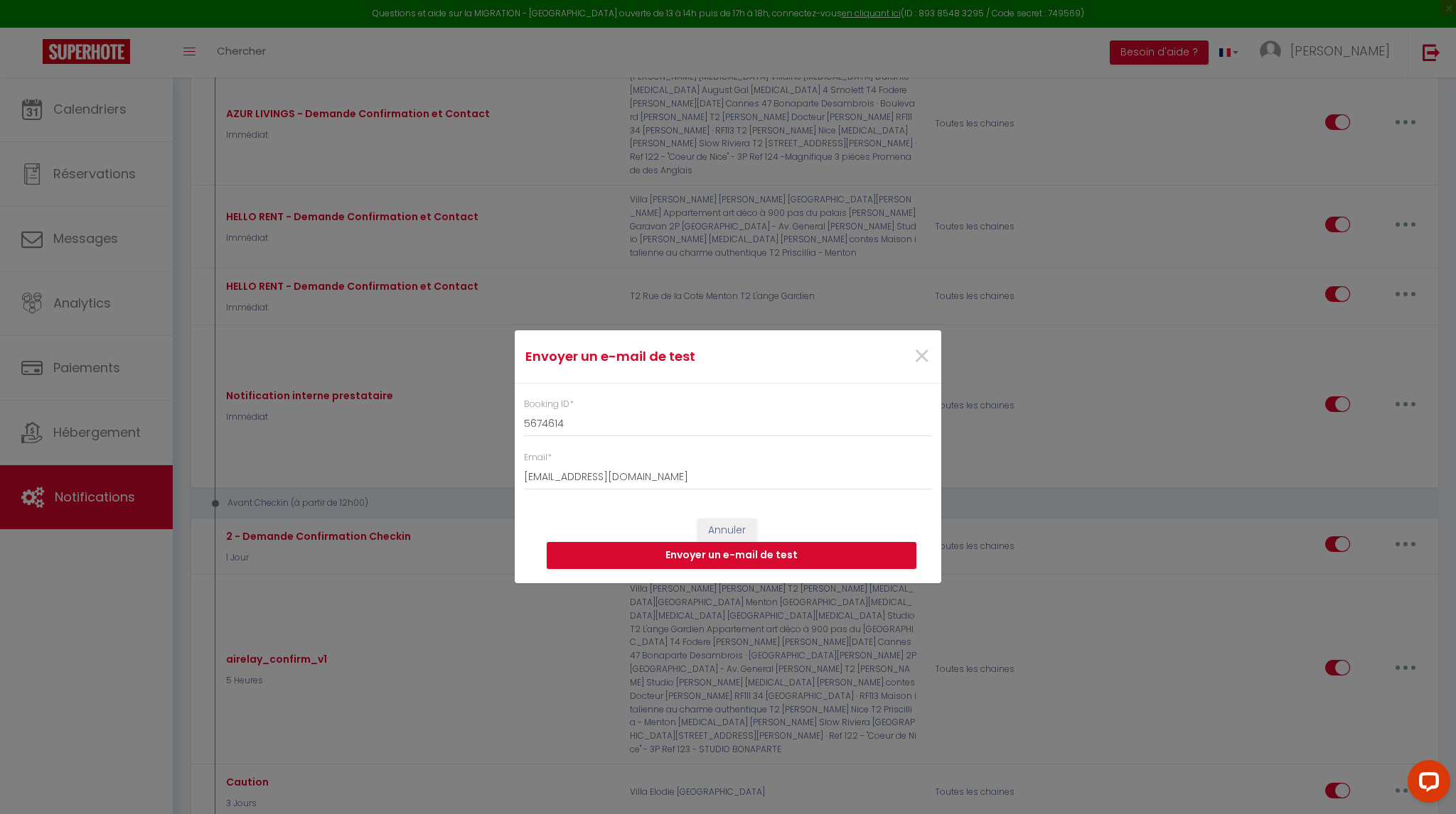
click at [831, 51] on div "Envoyer un e-mail de test × Booking ID * 5674614 Email * [EMAIL_ADDRESS][DOMAIN…" at bounding box center [727, 407] width 426 height 814
click at [735, 556] on button "Envoyer un e-mail de test" at bounding box center [731, 556] width 370 height 27
click at [592, 478] on input "[EMAIL_ADDRESS][DOMAIN_NAME]" at bounding box center [727, 478] width 408 height 25
click at [625, 478] on input "[EMAIL_ADDRESS][DOMAIN_NAME]" at bounding box center [727, 478] width 408 height 25
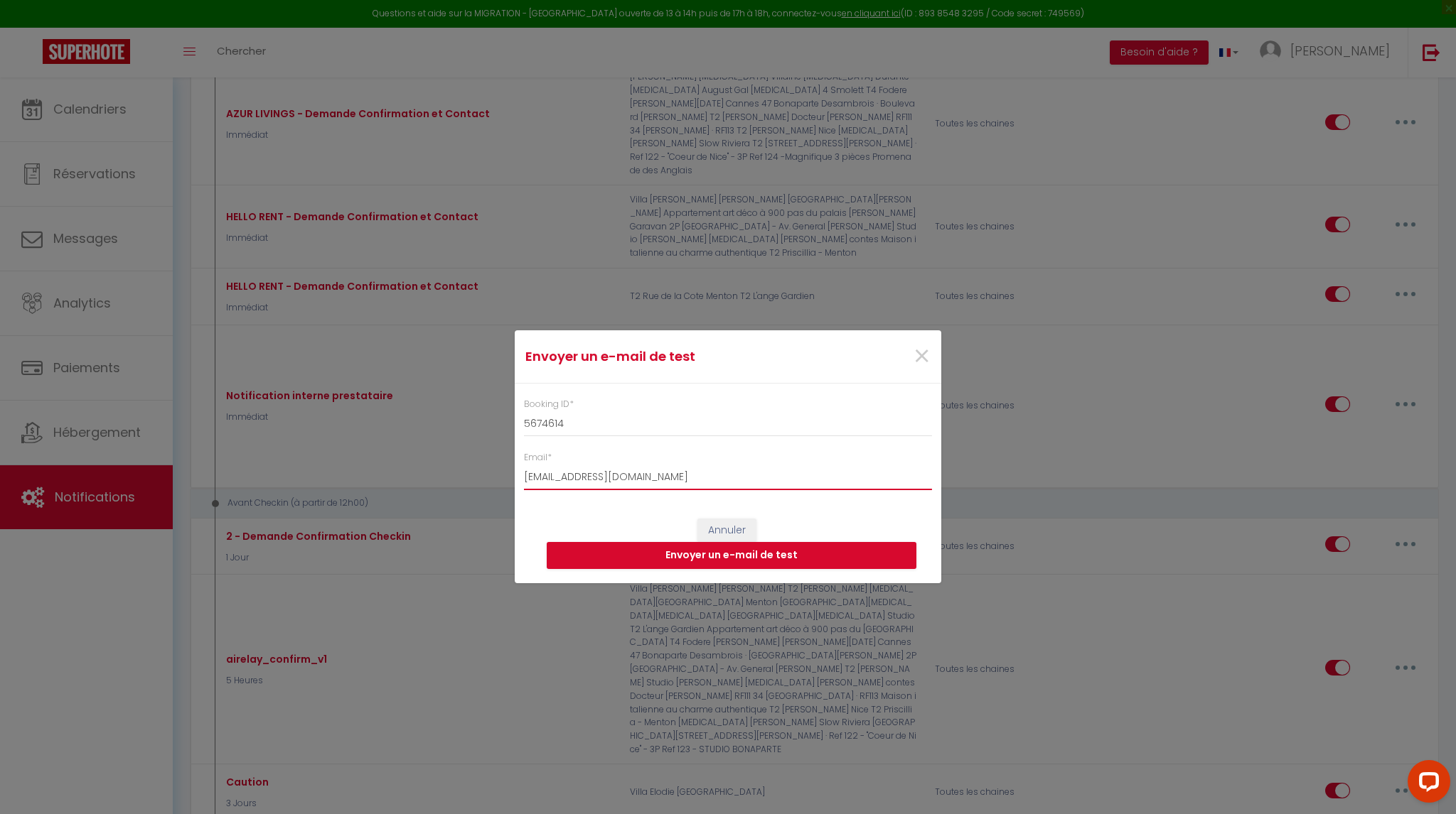
click at [625, 478] on input "[EMAIL_ADDRESS][DOMAIN_NAME]" at bounding box center [727, 478] width 408 height 25
click at [647, 478] on input "[EMAIL_ADDRESS][DOMAIN_NAME]" at bounding box center [727, 478] width 408 height 25
click at [725, 479] on input "[EMAIL_ADDRESS][DOMAIN_NAME]" at bounding box center [727, 478] width 408 height 25
click at [588, 475] on input "[EMAIL_ADDRESS][DOMAIN_NAME]" at bounding box center [727, 478] width 408 height 25
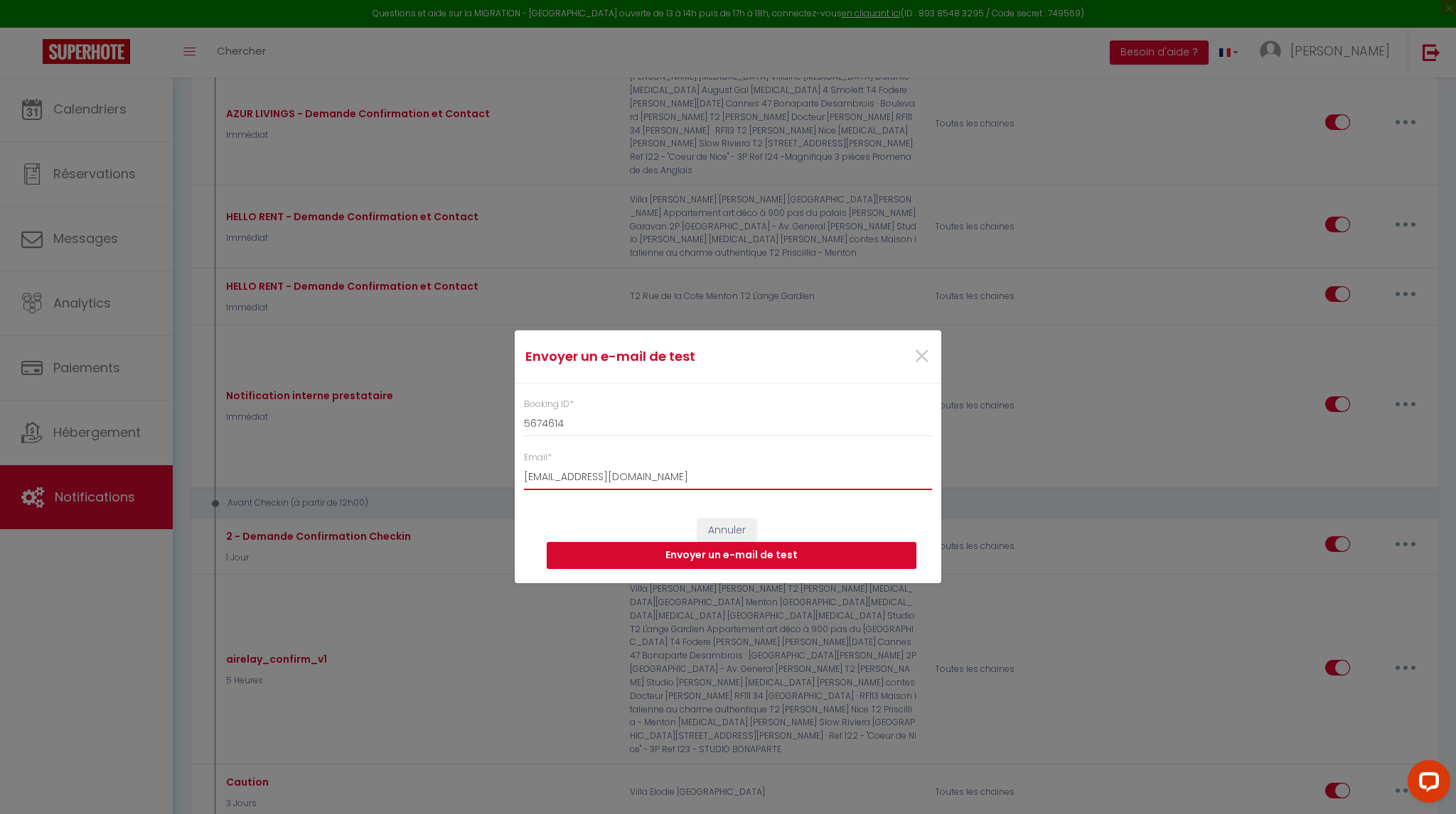
click at [588, 475] on input "[EMAIL_ADDRESS][DOMAIN_NAME]" at bounding box center [727, 478] width 408 height 25
click at [640, 483] on input "[EMAIL_ADDRESS][DOMAIN_NAME]" at bounding box center [727, 478] width 408 height 25
click at [641, 482] on input "[EMAIL_ADDRESS][DOMAIN_NAME]" at bounding box center [727, 478] width 408 height 25
click at [622, 475] on input "[EMAIL_ADDRESS][DOMAIN_NAME]" at bounding box center [727, 478] width 408 height 25
